Goal: Information Seeking & Learning: Learn about a topic

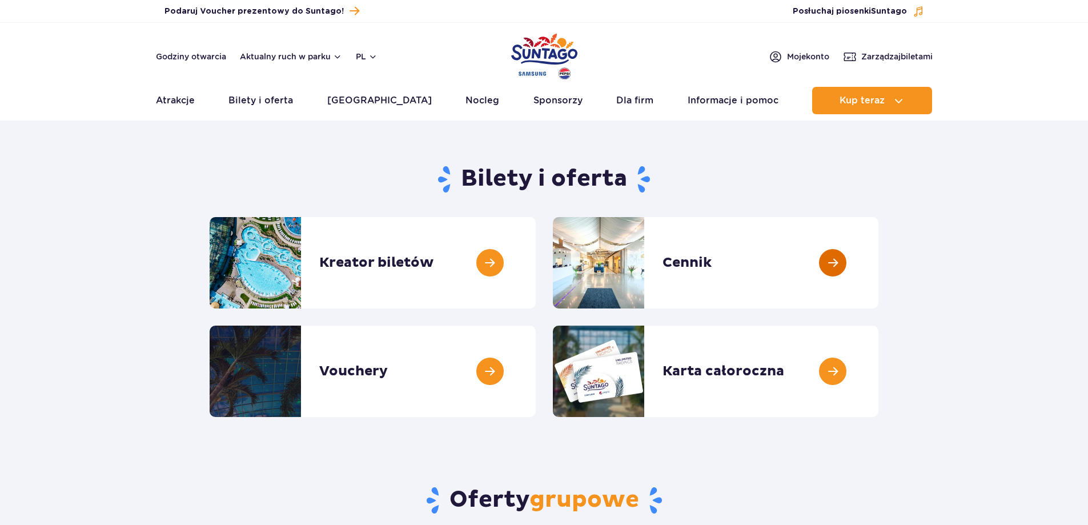
click at [879, 250] on link at bounding box center [879, 262] width 0 height 91
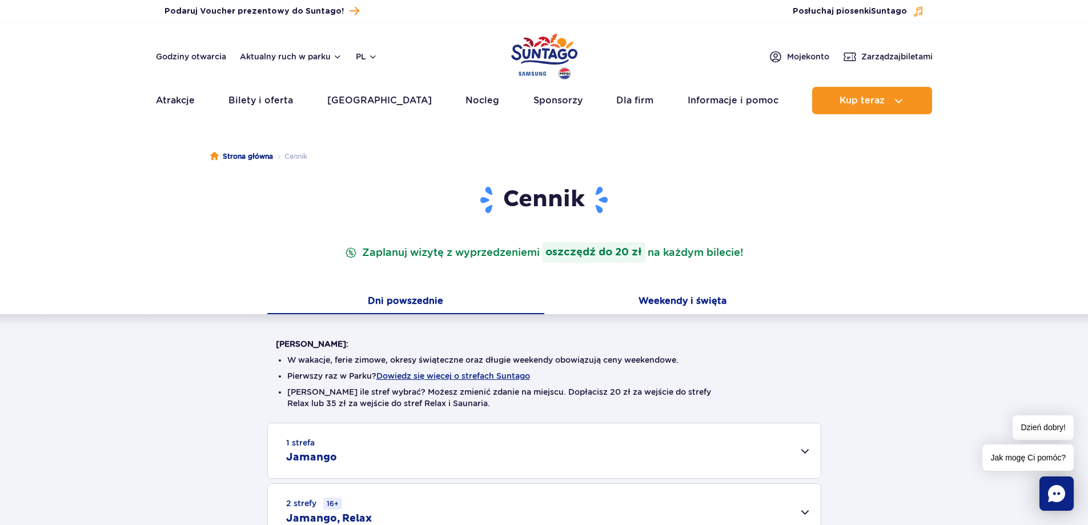
click at [694, 300] on button "Weekendy i święta" at bounding box center [682, 302] width 277 height 24
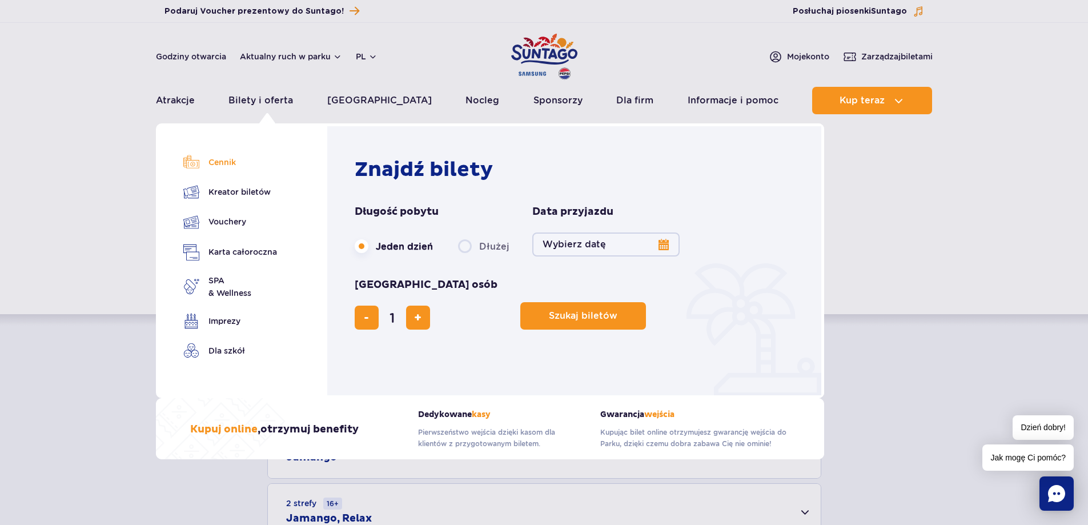
click at [220, 162] on link "Cennik" at bounding box center [230, 162] width 94 height 16
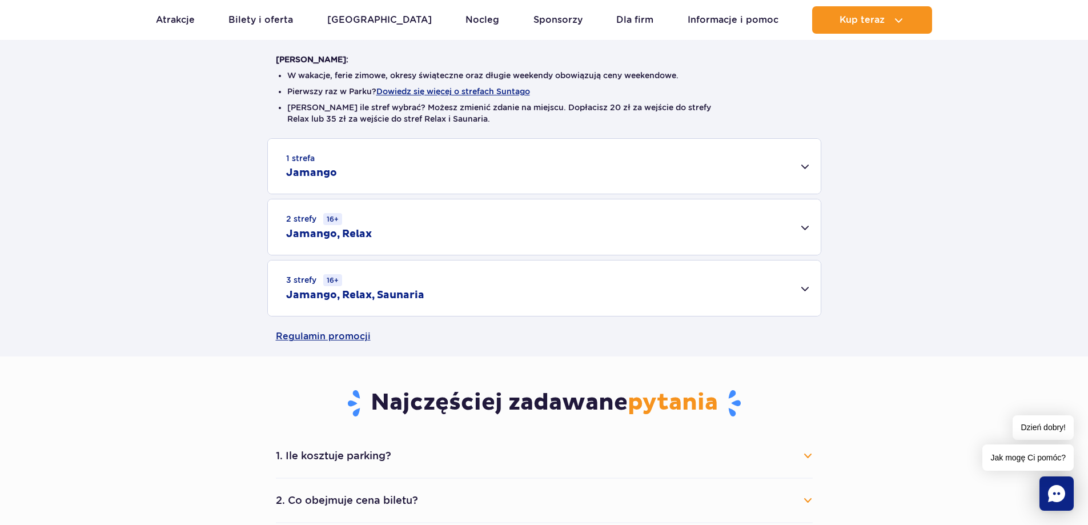
scroll to position [287, 0]
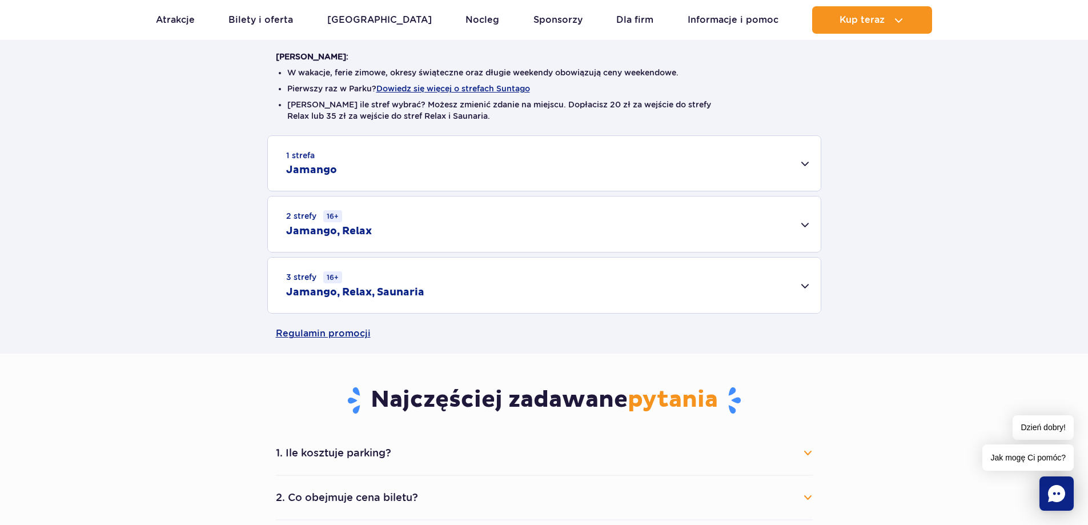
click at [790, 171] on div "1 strefa Jamango" at bounding box center [544, 163] width 553 height 55
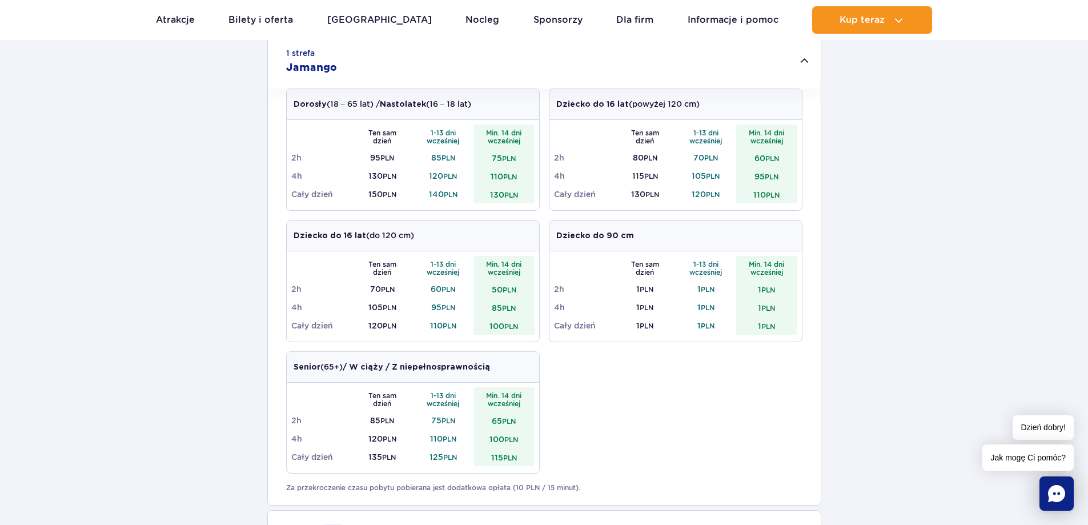
scroll to position [0, 0]
click at [803, 64] on div "1 strefa Jamango" at bounding box center [544, 61] width 553 height 55
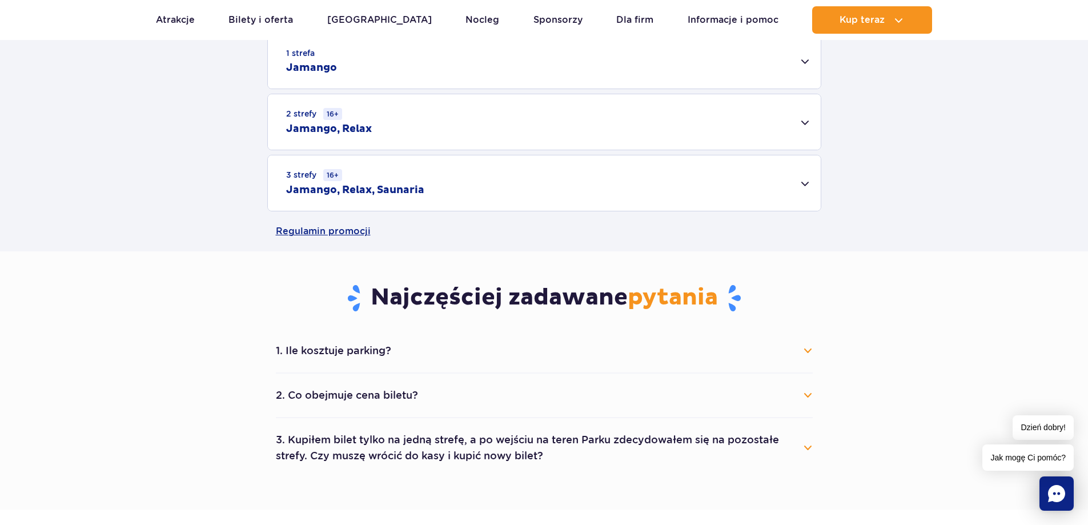
click at [802, 68] on div "1 strefa Jamango" at bounding box center [544, 61] width 553 height 55
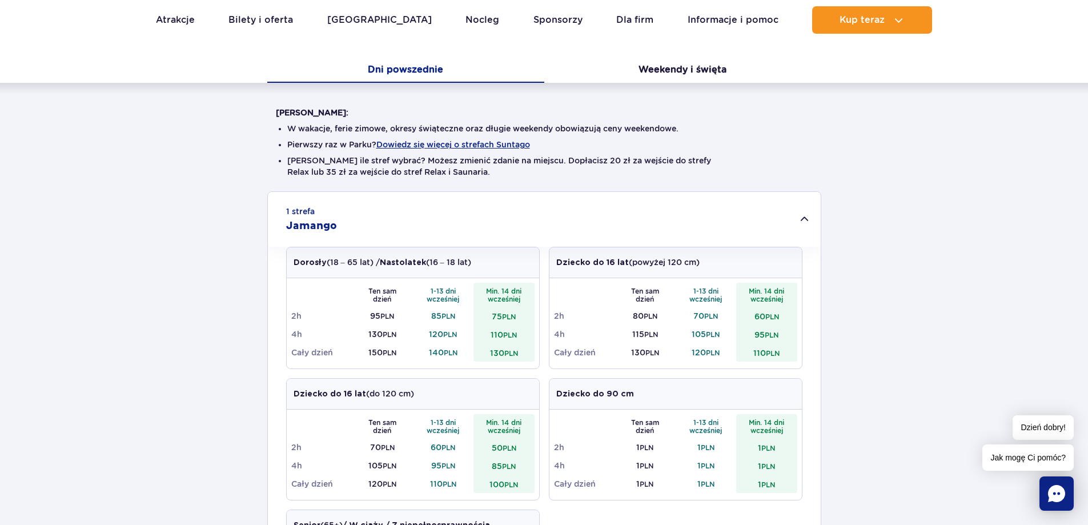
scroll to position [138, 0]
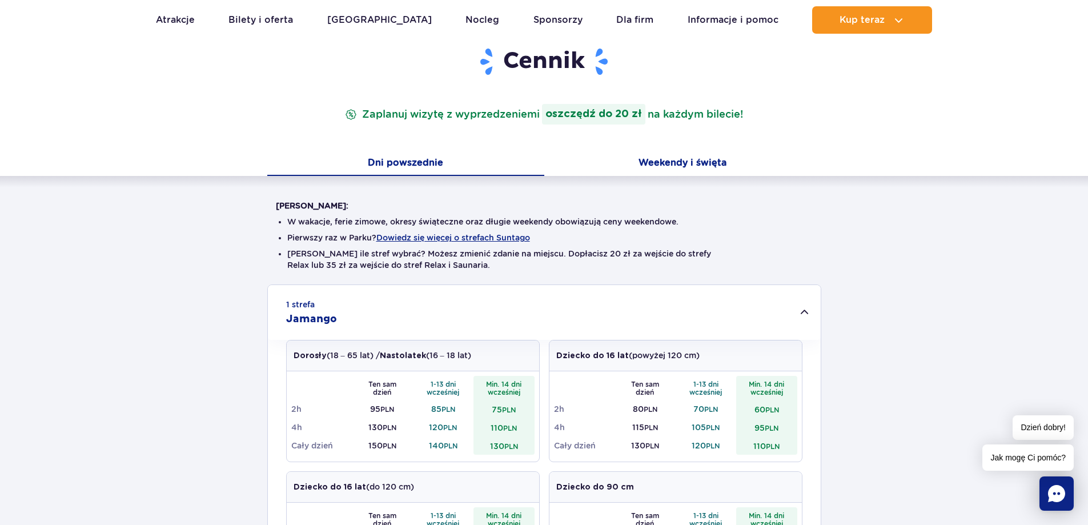
click at [661, 161] on button "Weekendy i święta" at bounding box center [682, 164] width 277 height 24
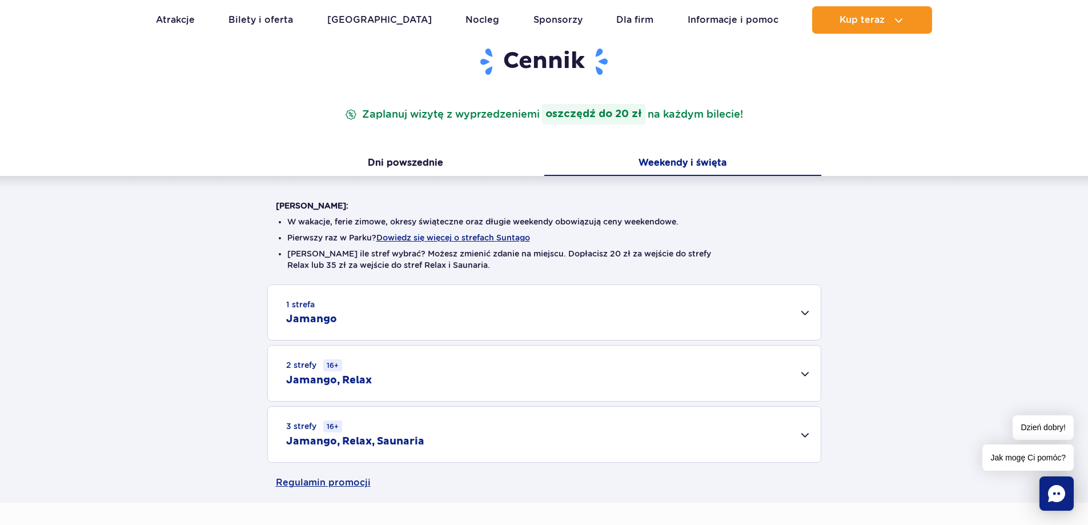
click at [805, 320] on div "1 strefa Jamango" at bounding box center [544, 312] width 553 height 55
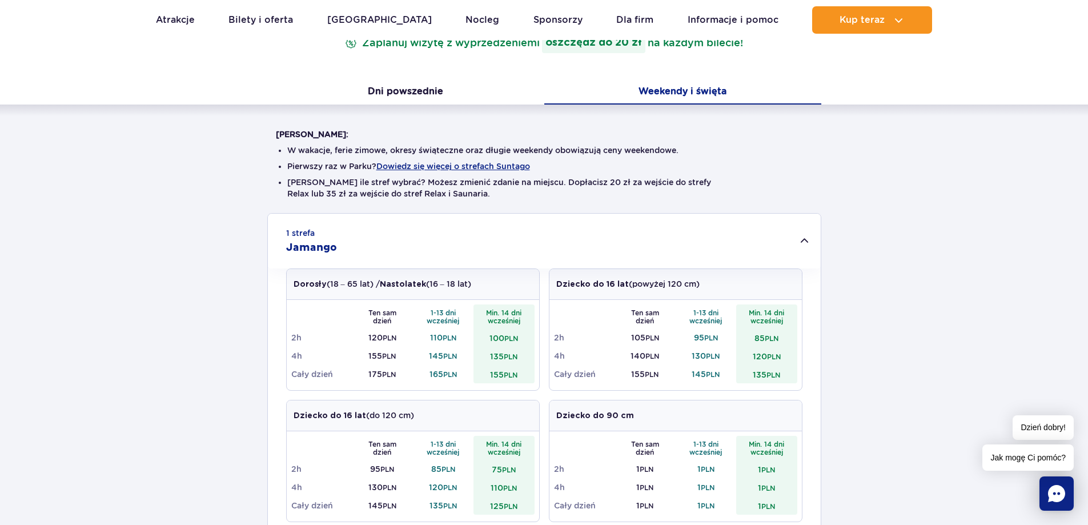
scroll to position [380, 0]
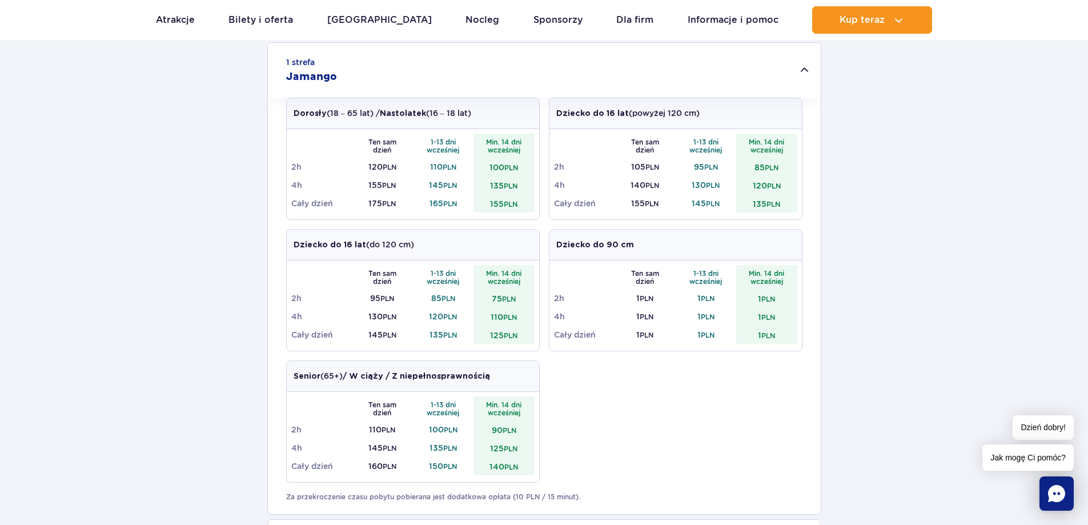
click at [807, 67] on div "1 strefa Jamango" at bounding box center [544, 70] width 553 height 55
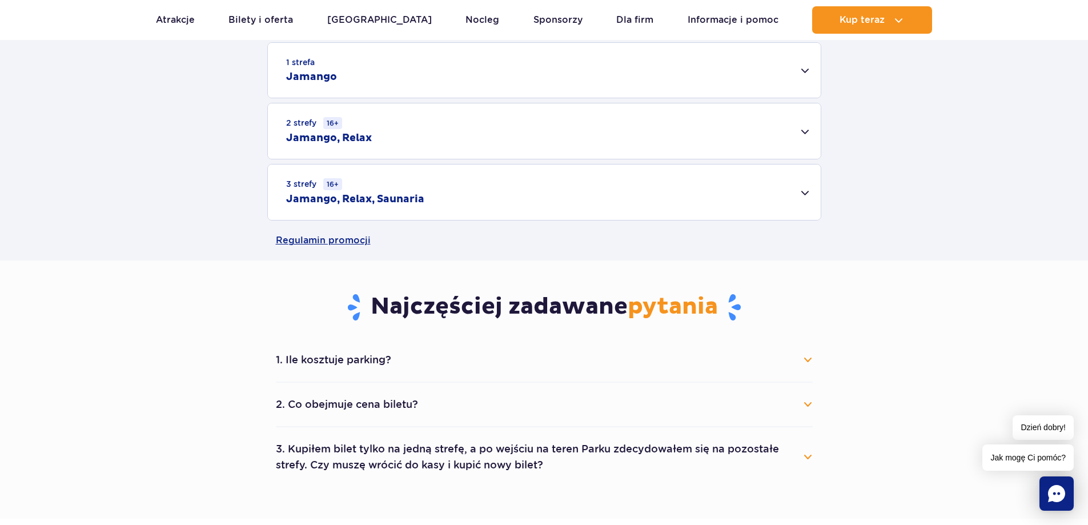
click at [801, 123] on div "2 strefy 16+ Jamango, Relax" at bounding box center [544, 130] width 553 height 55
